Goal: Task Accomplishment & Management: Complete application form

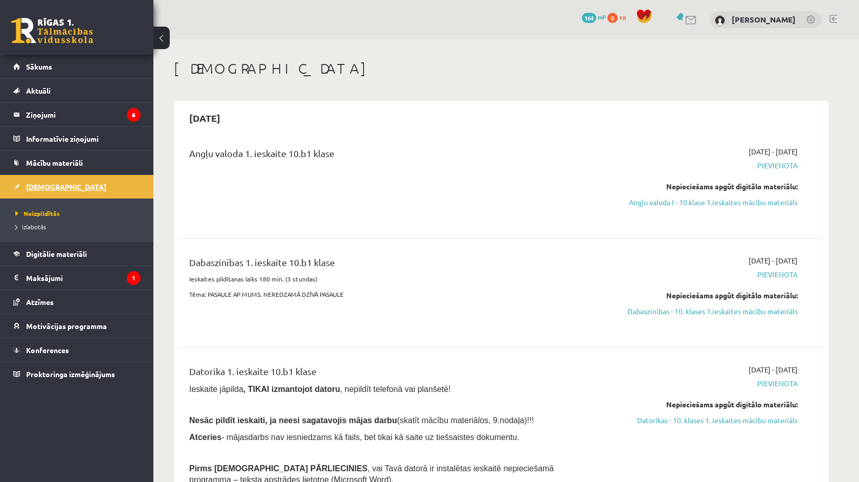
click at [58, 193] on link "[DEMOGRAPHIC_DATA]" at bounding box center [76, 187] width 127 height 24
click at [719, 200] on link "Angļu valoda I - 10.klase 1.ieskaites mācību materiāls" at bounding box center [701, 202] width 193 height 11
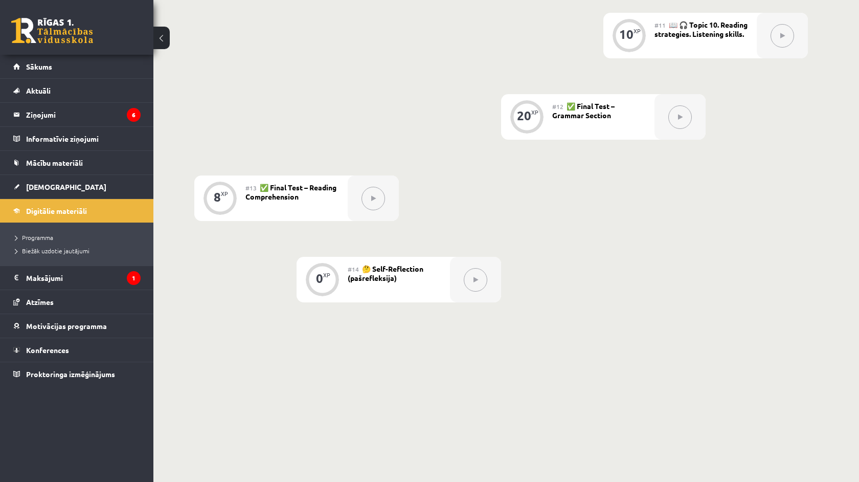
scroll to position [1087, 0]
click at [44, 238] on span "Programma" at bounding box center [34, 237] width 38 height 8
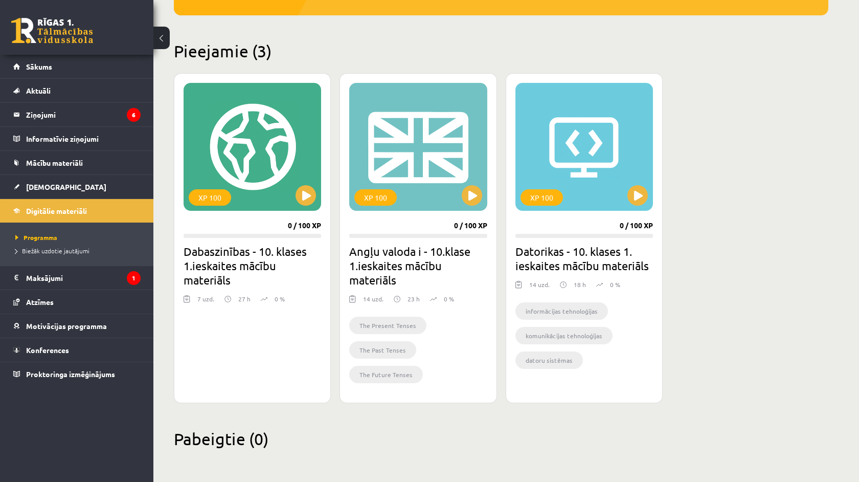
scroll to position [218, 0]
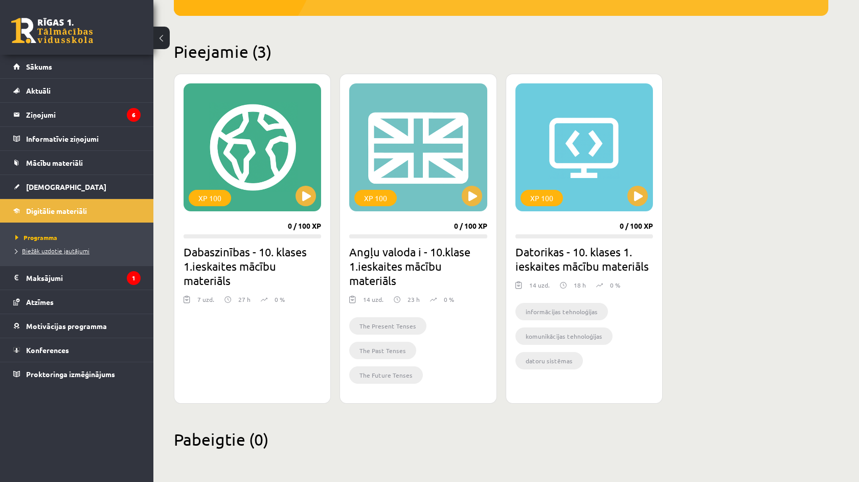
click at [68, 250] on span "Biežāk uzdotie jautājumi" at bounding box center [52, 250] width 74 height 8
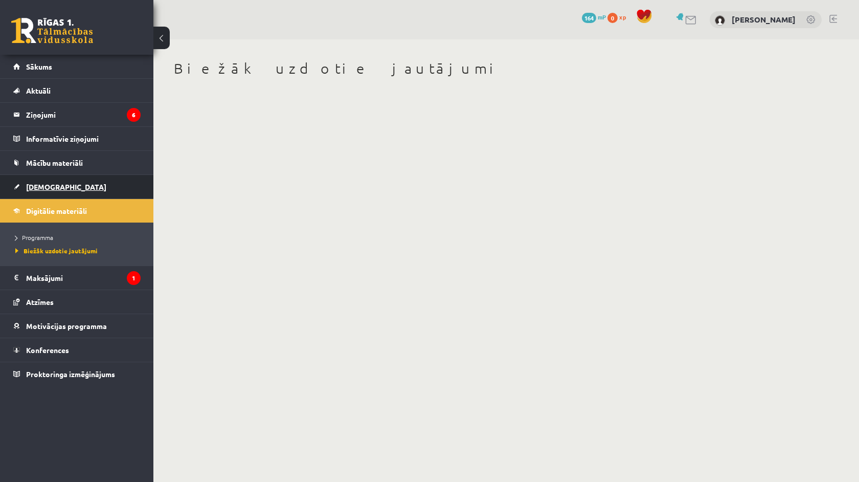
click at [65, 189] on link "[DEMOGRAPHIC_DATA]" at bounding box center [76, 187] width 127 height 24
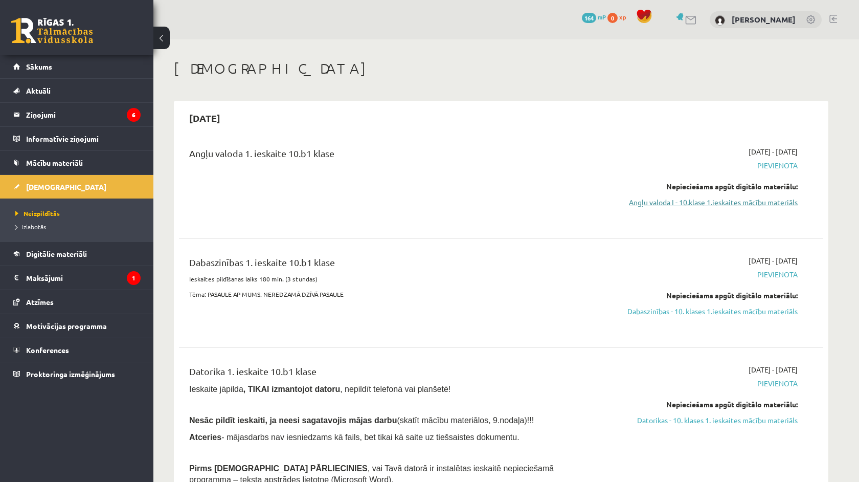
click at [713, 203] on link "Angļu valoda I - 10.klase 1.ieskaites mācību materiāls" at bounding box center [701, 202] width 193 height 11
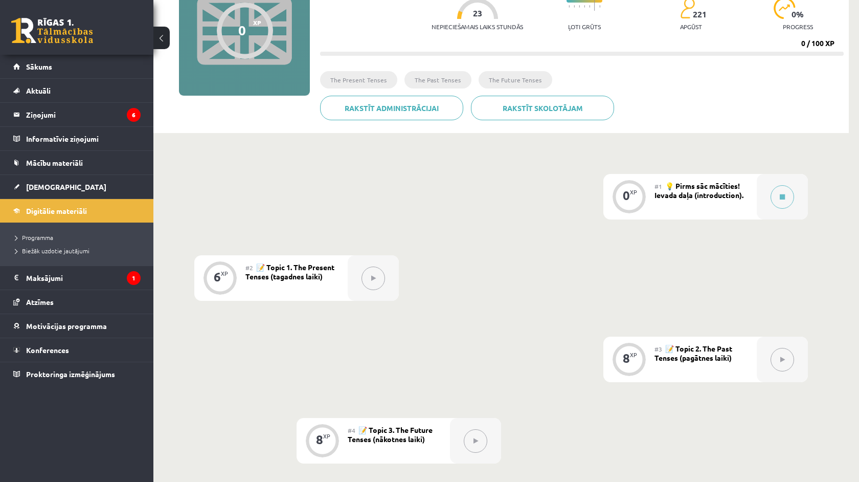
scroll to position [115, 0]
click at [368, 281] on button at bounding box center [374, 277] width 24 height 24
click at [786, 198] on button at bounding box center [783, 196] width 24 height 24
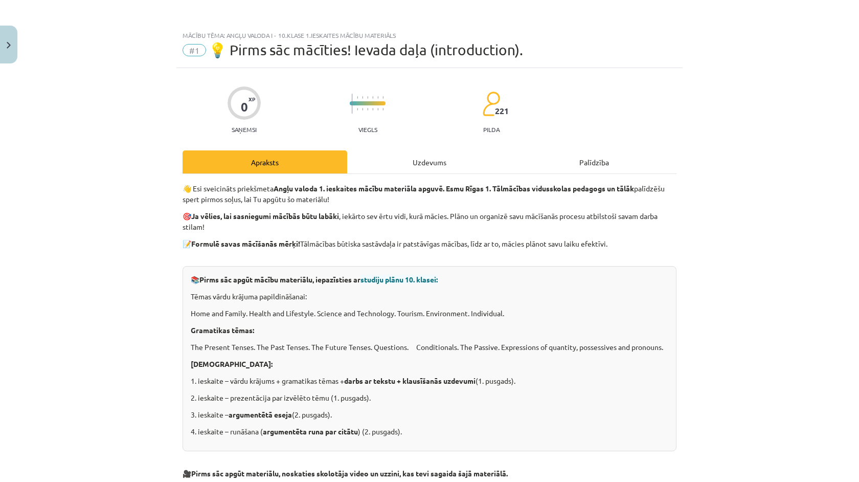
scroll to position [0, 0]
click at [458, 167] on div "Uzdevums" at bounding box center [429, 161] width 165 height 23
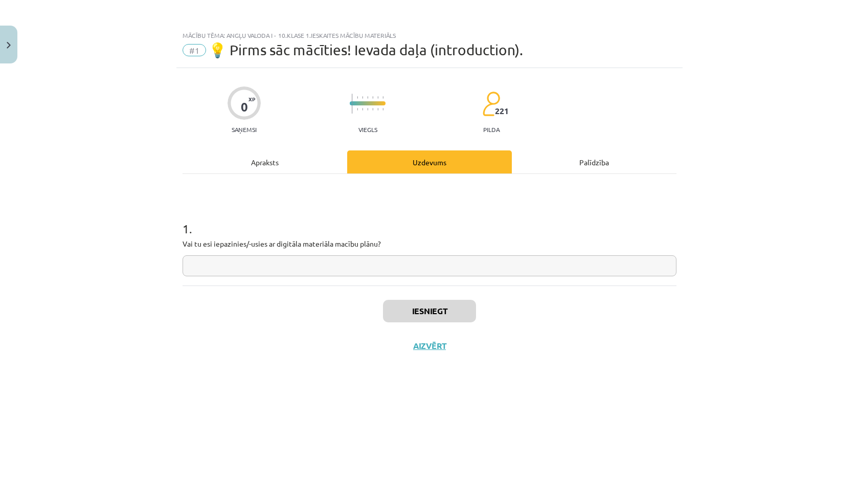
click at [171, 241] on div "Mācību tēma: Angļu valoda i - 10.klase 1.ieskaites mācību materiāls #1 💡 Pirms …" at bounding box center [429, 241] width 859 height 482
click at [285, 273] on input "text" at bounding box center [430, 265] width 494 height 21
type input "**"
click at [437, 306] on button "Iesniegt" at bounding box center [429, 311] width 93 height 23
click at [274, 162] on div "Apraksts" at bounding box center [265, 161] width 165 height 23
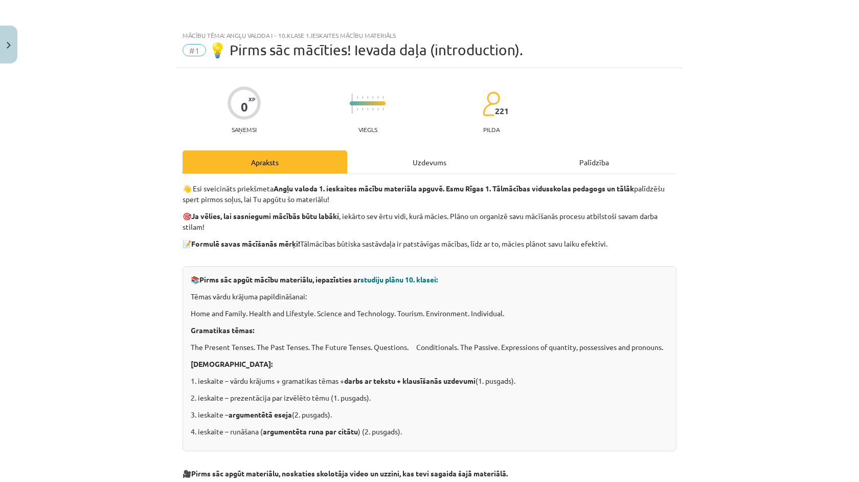
click at [409, 161] on div "Uzdevums" at bounding box center [429, 161] width 165 height 23
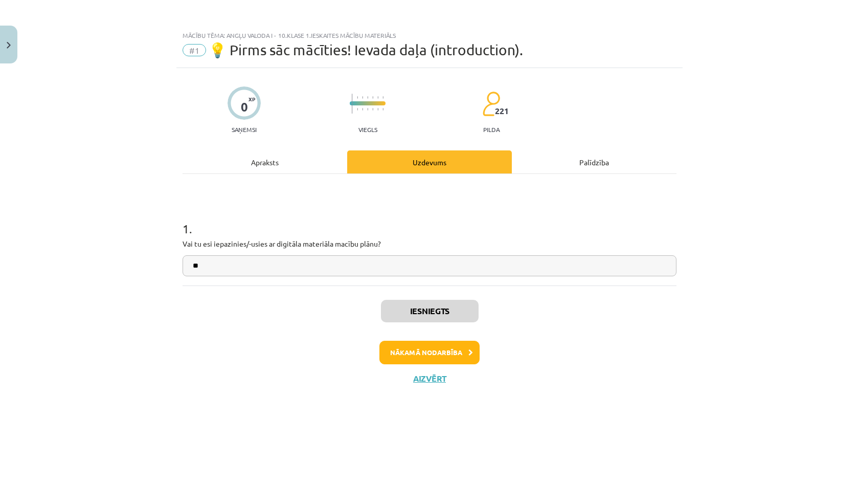
click at [293, 267] on input "**" at bounding box center [430, 265] width 494 height 21
click at [272, 164] on div "Apraksts" at bounding box center [265, 161] width 165 height 23
